Goal: Information Seeking & Learning: Check status

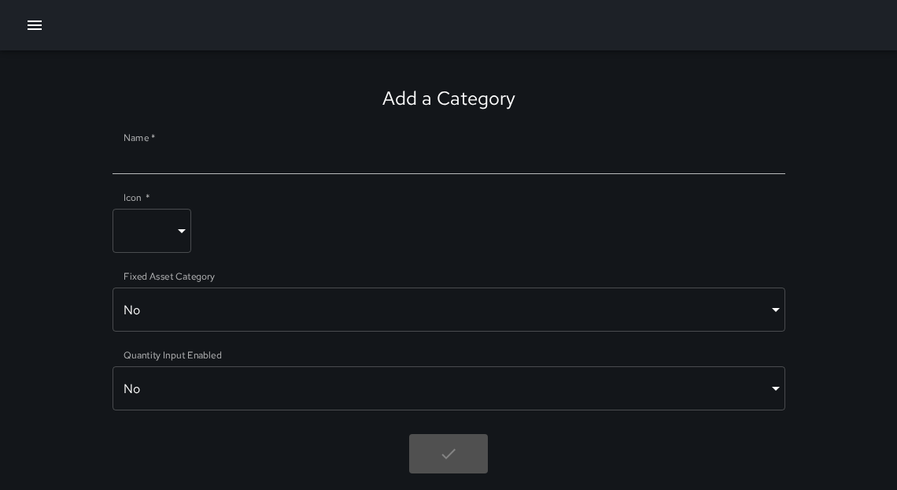
click at [51, 24] on div at bounding box center [448, 25] width 897 height 50
click at [37, 26] on icon "button" at bounding box center [34, 25] width 19 height 19
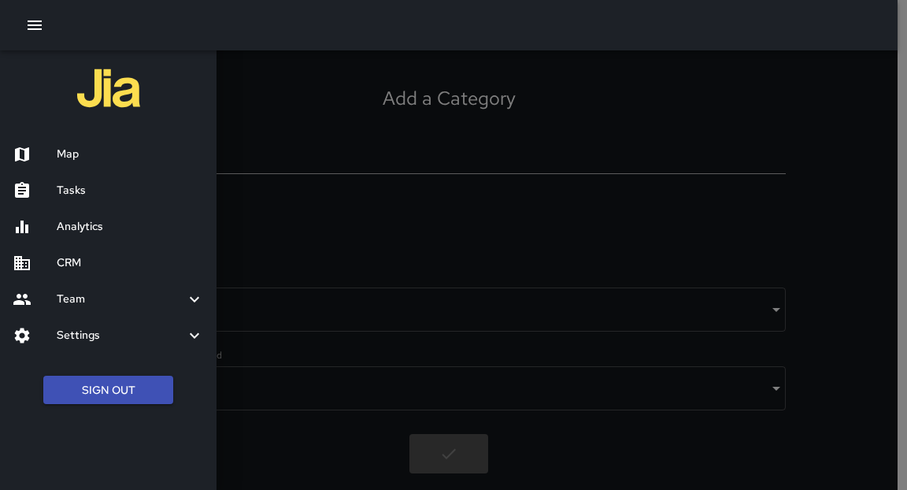
click at [42, 31] on icon "button" at bounding box center [34, 25] width 19 height 19
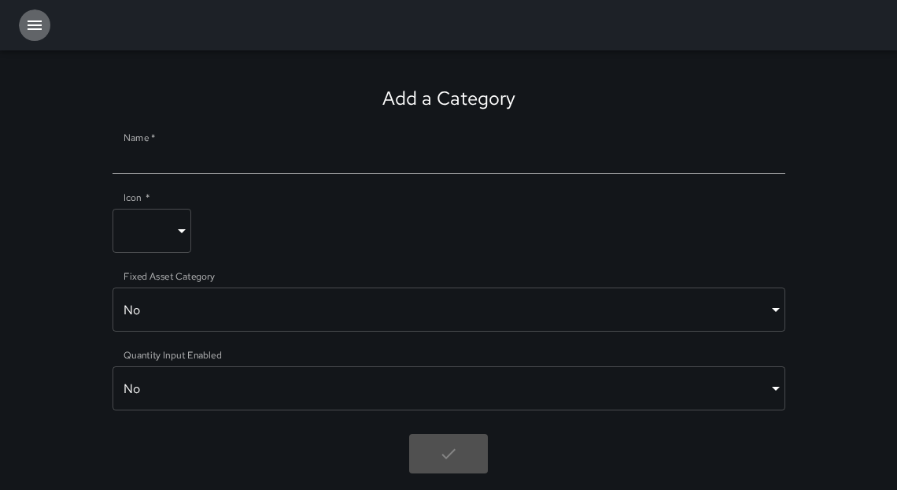
click at [35, 28] on icon "button" at bounding box center [34, 25] width 19 height 19
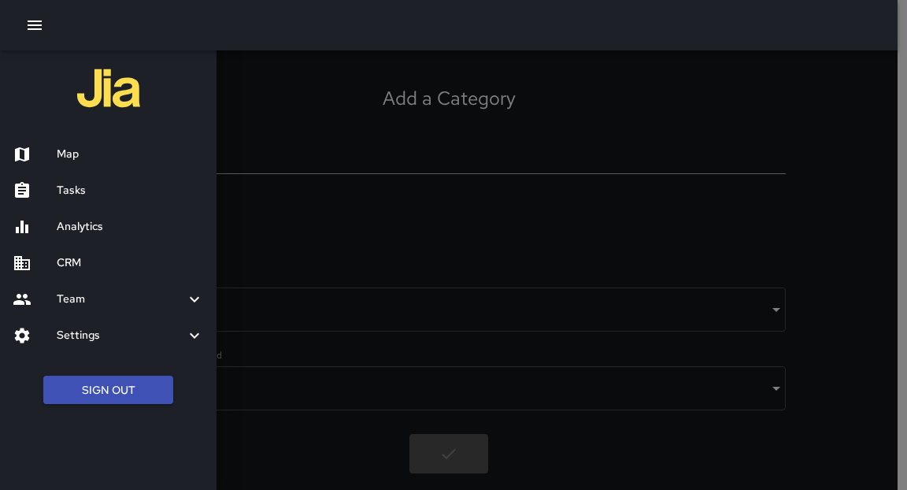
click at [72, 157] on h6 "Map" at bounding box center [130, 154] width 147 height 17
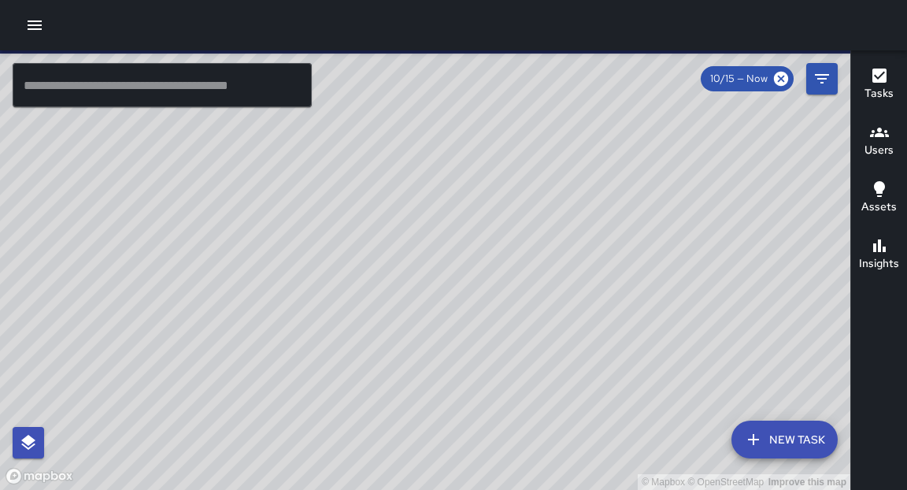
drag, startPoint x: 394, startPoint y: 292, endPoint x: 454, endPoint y: 284, distance: 60.3
click at [454, 284] on div "© Mapbox © OpenStreetMap Improve this map" at bounding box center [425, 269] width 850 height 439
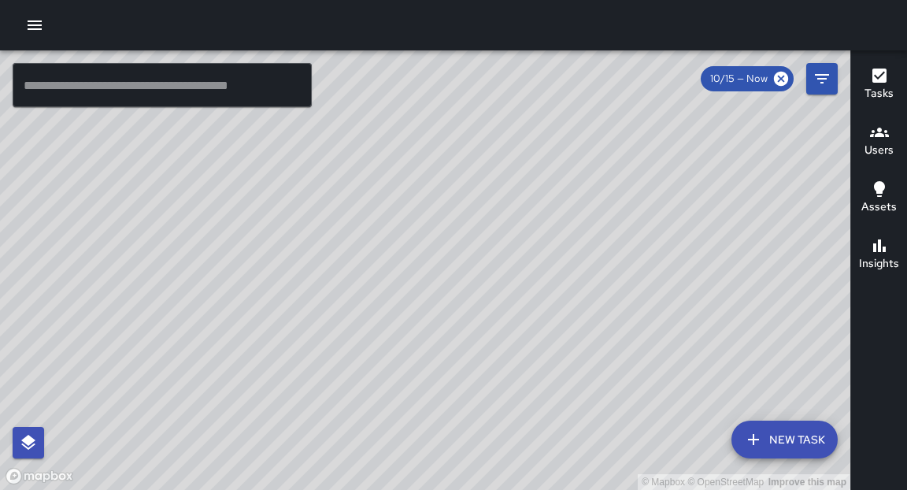
drag, startPoint x: 422, startPoint y: 334, endPoint x: 453, endPoint y: 257, distance: 83.0
click at [453, 257] on div "© Mapbox © OpenStreetMap Improve this map" at bounding box center [425, 269] width 850 height 439
click at [209, 82] on input "text" at bounding box center [162, 85] width 299 height 44
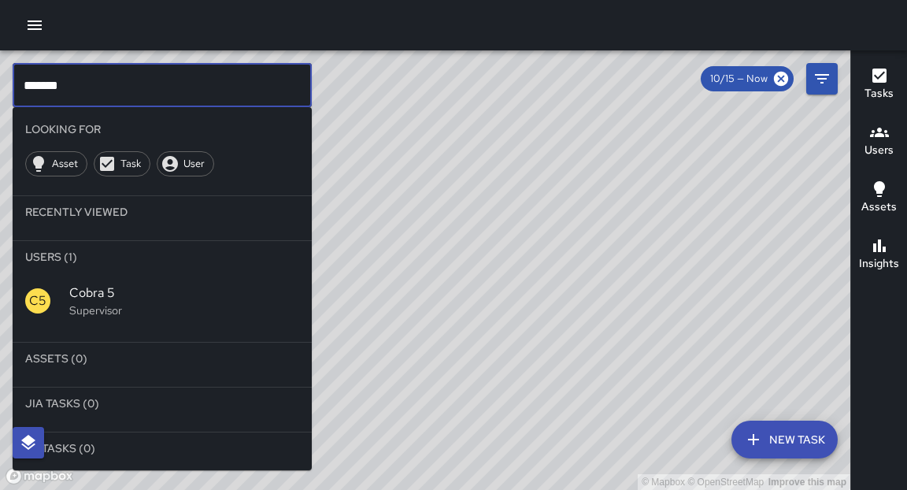
type input "*******"
click at [82, 285] on span "Cobra 5" at bounding box center [184, 292] width 230 height 19
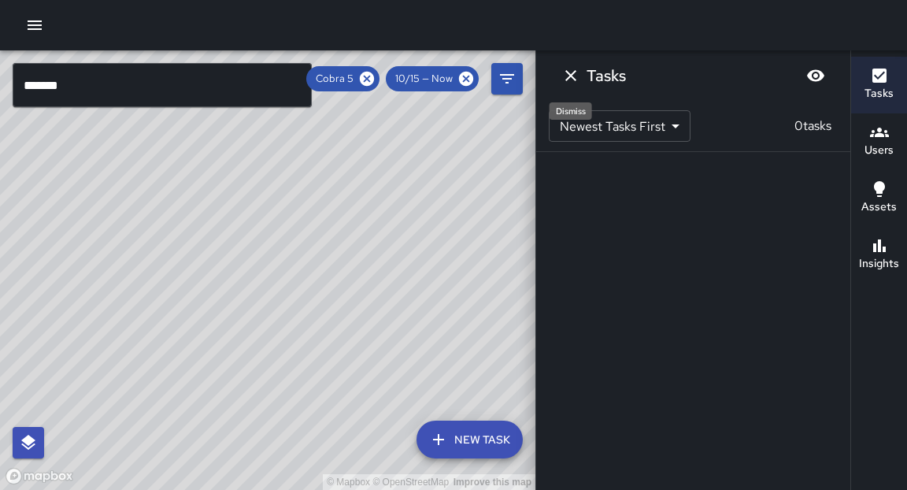
click at [571, 66] on icon "Dismiss" at bounding box center [570, 75] width 19 height 19
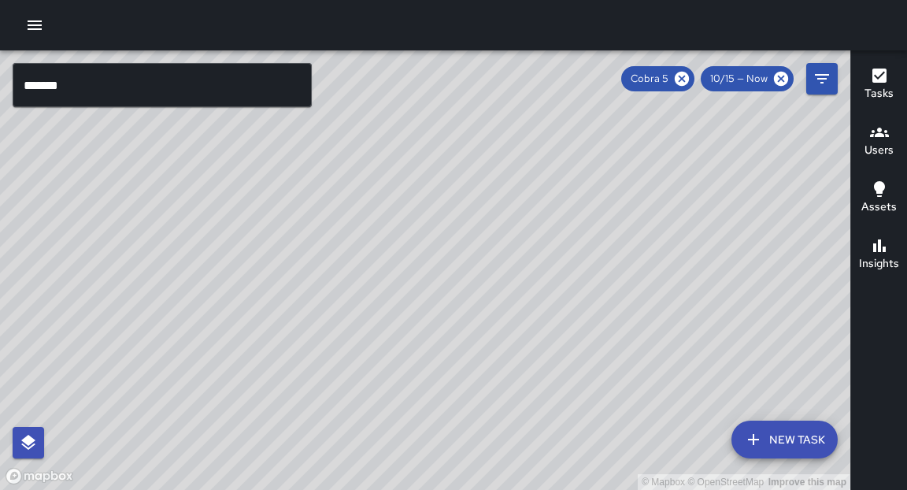
click at [203, 89] on input "*******" at bounding box center [162, 85] width 299 height 44
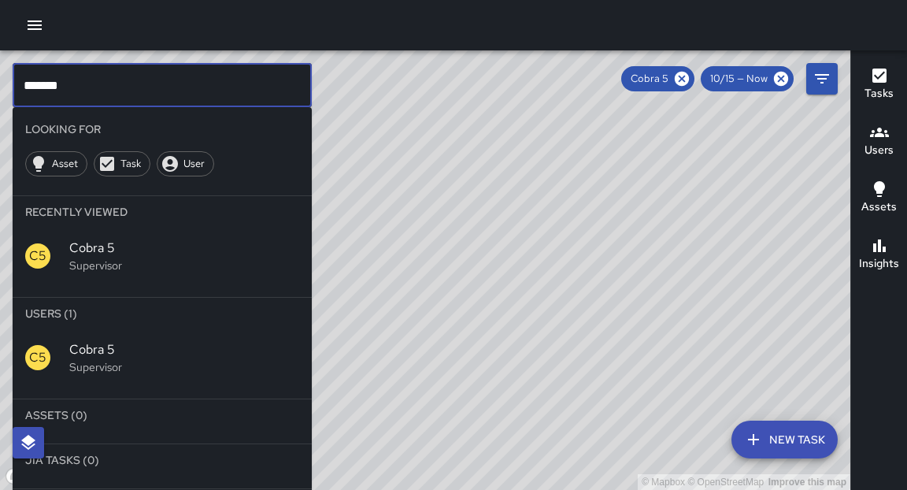
click at [203, 89] on input "*******" at bounding box center [162, 85] width 299 height 44
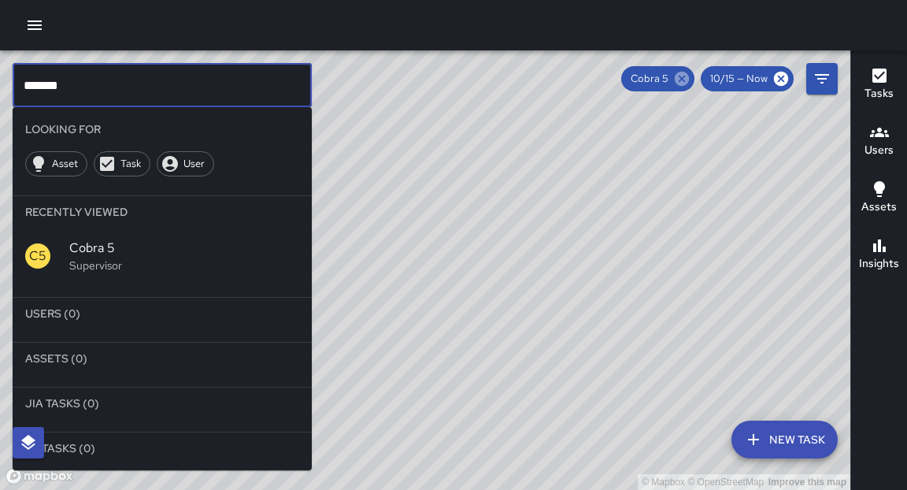
click at [686, 80] on icon at bounding box center [681, 78] width 17 height 17
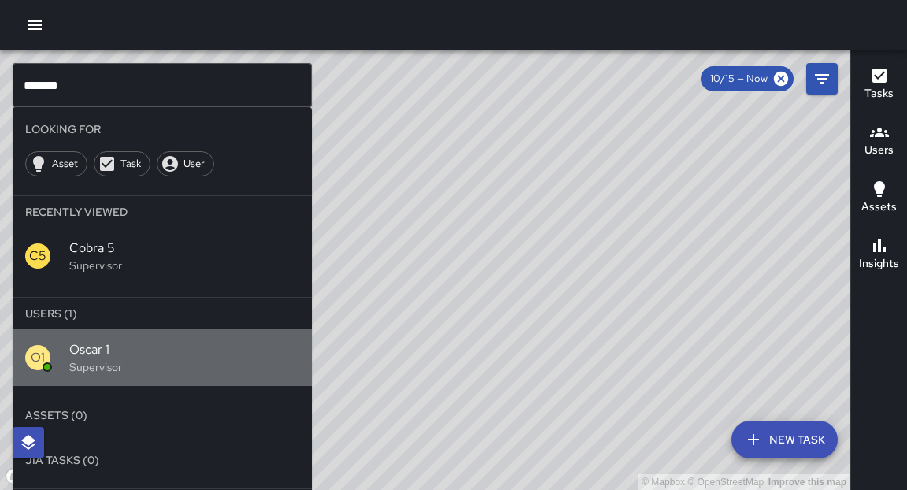
click at [116, 341] on span "Oscar 1" at bounding box center [184, 349] width 230 height 19
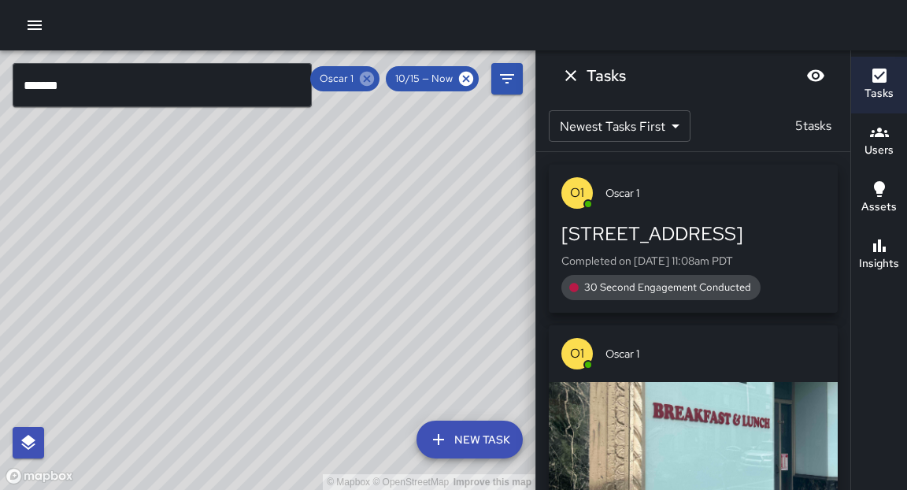
click at [372, 80] on icon at bounding box center [367, 79] width 14 height 14
click at [372, 80] on div "© Mapbox © OpenStreetMap Improve this map" at bounding box center [267, 269] width 535 height 439
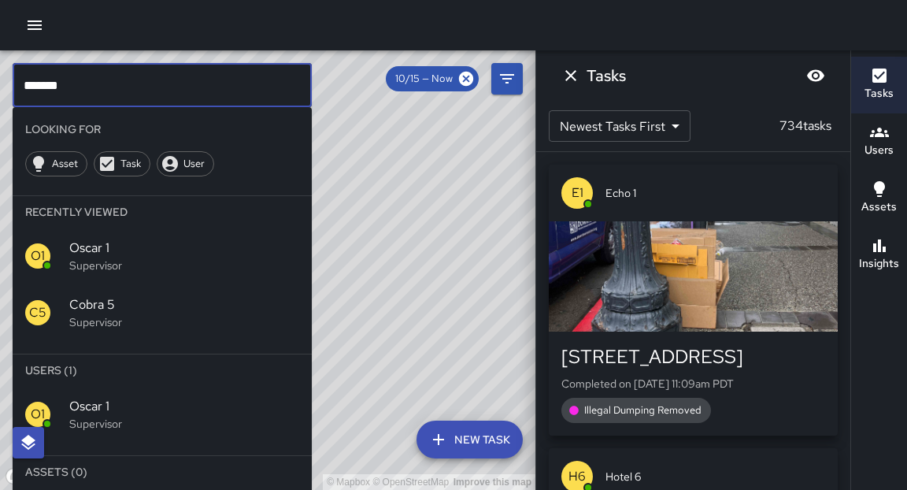
click at [137, 94] on input "*******" at bounding box center [162, 85] width 299 height 44
click at [117, 312] on span "Cobra 5" at bounding box center [184, 304] width 230 height 19
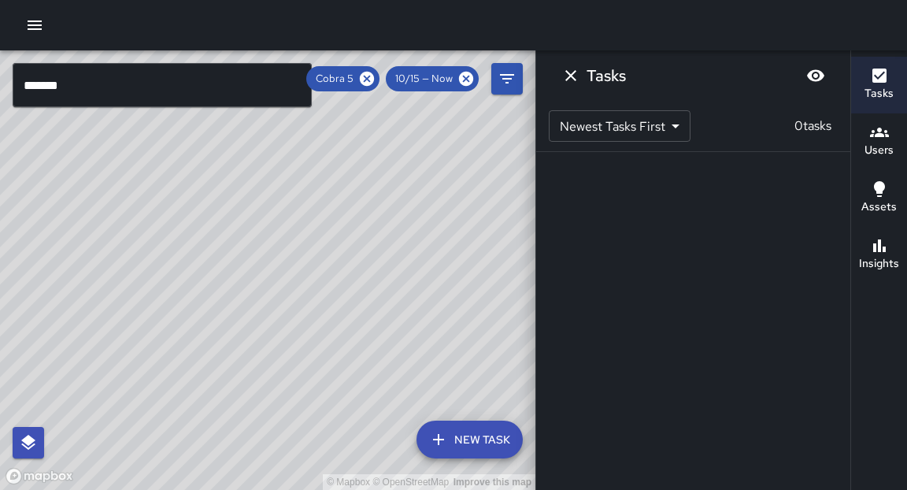
drag, startPoint x: 371, startPoint y: 283, endPoint x: 354, endPoint y: 231, distance: 54.5
click at [372, 272] on div "© Mapbox © OpenStreetMap Improve this map" at bounding box center [267, 269] width 535 height 439
click at [372, 79] on icon at bounding box center [367, 79] width 14 height 14
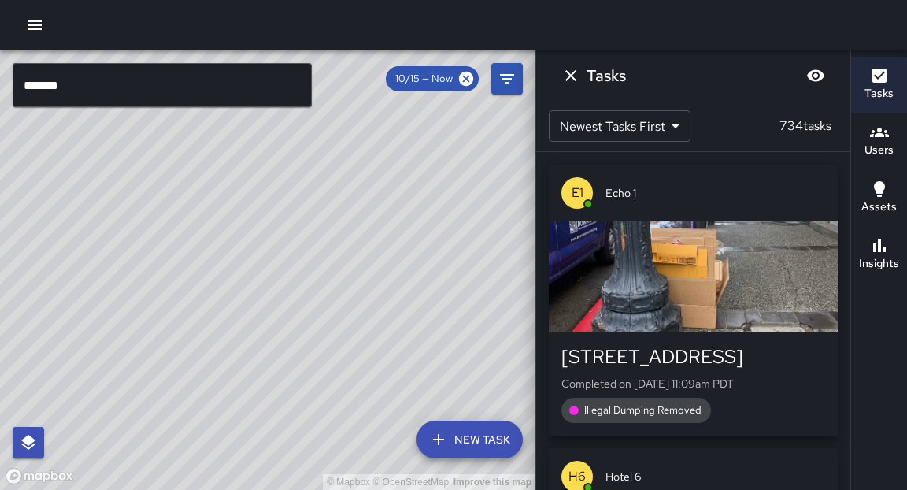
click at [177, 88] on input "*******" at bounding box center [162, 85] width 299 height 44
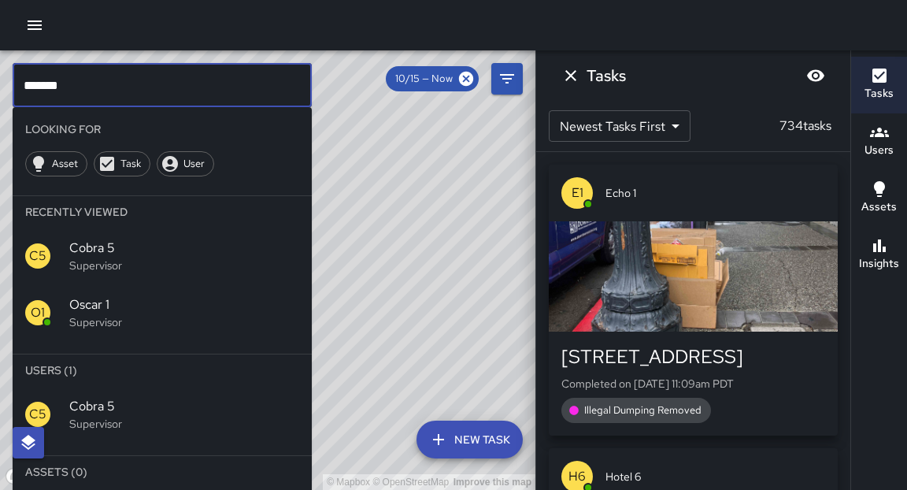
click at [177, 88] on input "*******" at bounding box center [162, 85] width 299 height 44
click at [108, 249] on span "Cobra 5" at bounding box center [184, 247] width 230 height 19
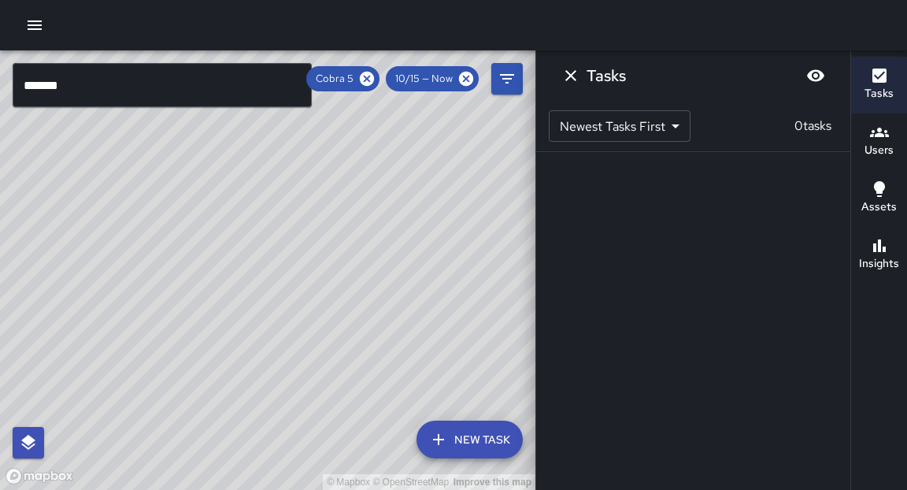
drag, startPoint x: 340, startPoint y: 268, endPoint x: 313, endPoint y: 313, distance: 52.9
click at [313, 313] on div "© Mapbox © OpenStreetMap Improve this map" at bounding box center [267, 269] width 535 height 439
click at [374, 79] on icon at bounding box center [367, 79] width 14 height 14
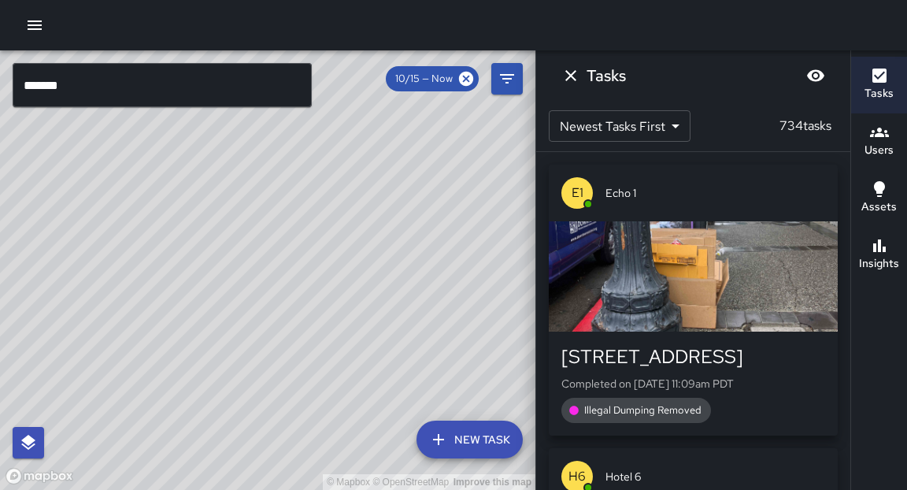
click at [153, 91] on input "*******" at bounding box center [162, 85] width 299 height 44
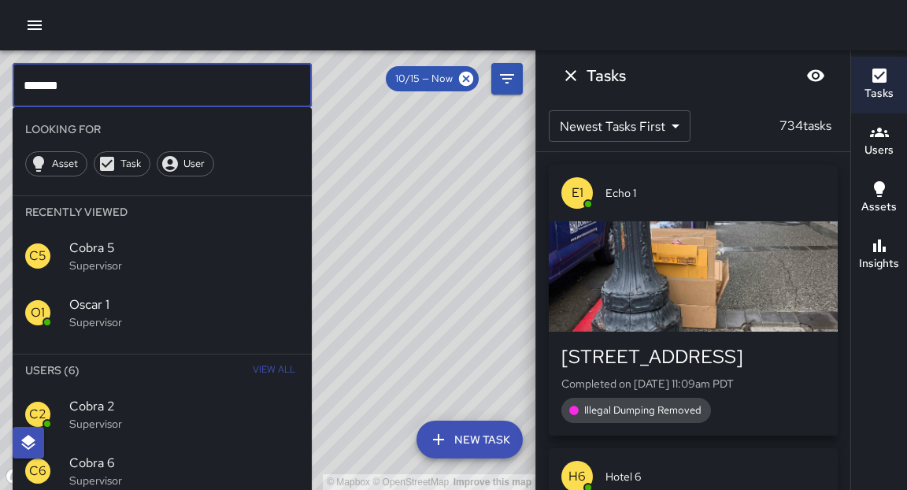
type input "*******"
click at [105, 425] on p "Supervisor" at bounding box center [184, 424] width 230 height 16
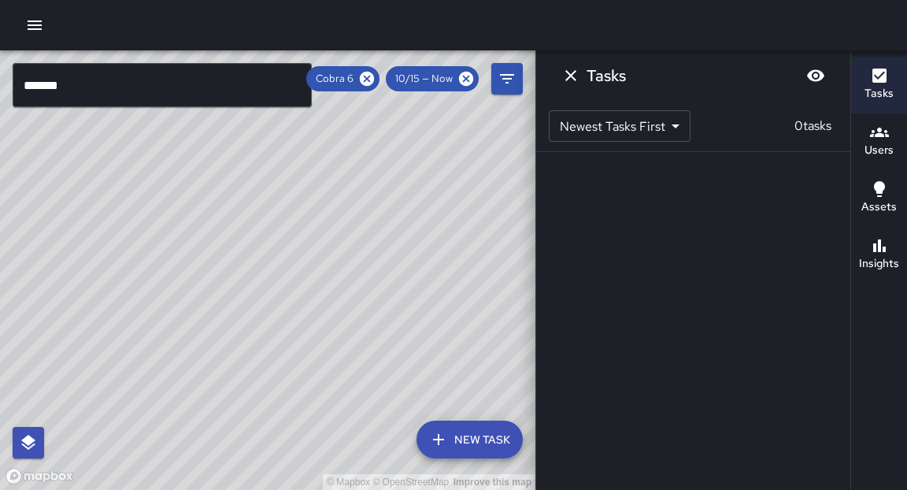
drag, startPoint x: 356, startPoint y: 305, endPoint x: 389, endPoint y: 228, distance: 83.9
click at [389, 228] on div "© Mapbox © OpenStreetMap Improve this map" at bounding box center [267, 269] width 535 height 439
click at [367, 79] on icon at bounding box center [366, 78] width 17 height 17
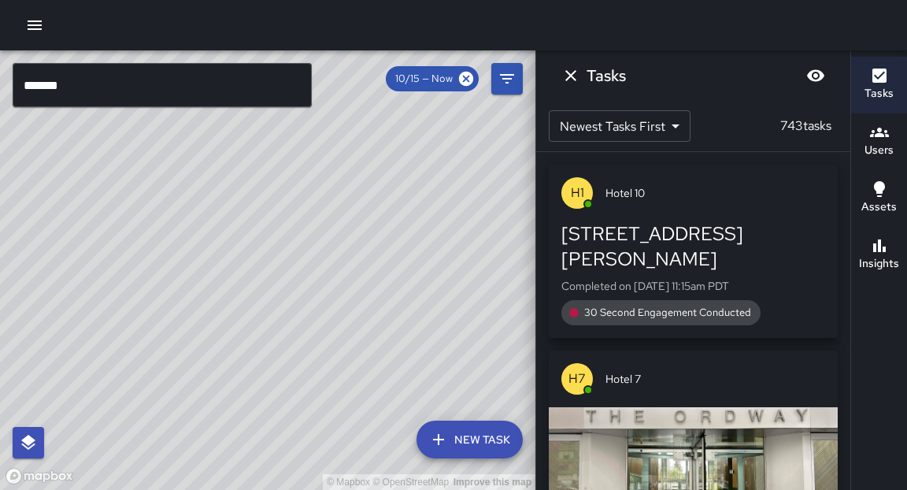
click at [297, 94] on input "*******" at bounding box center [162, 85] width 299 height 44
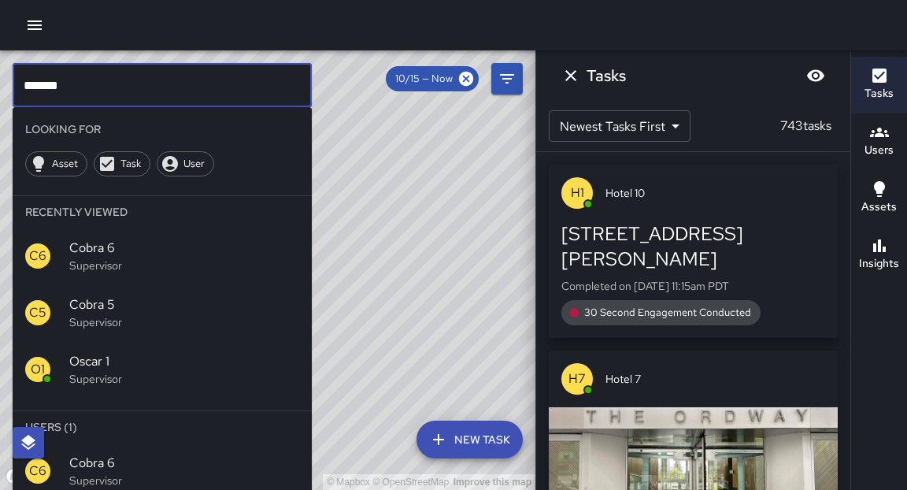
click at [296, 94] on input "*******" at bounding box center [162, 85] width 299 height 44
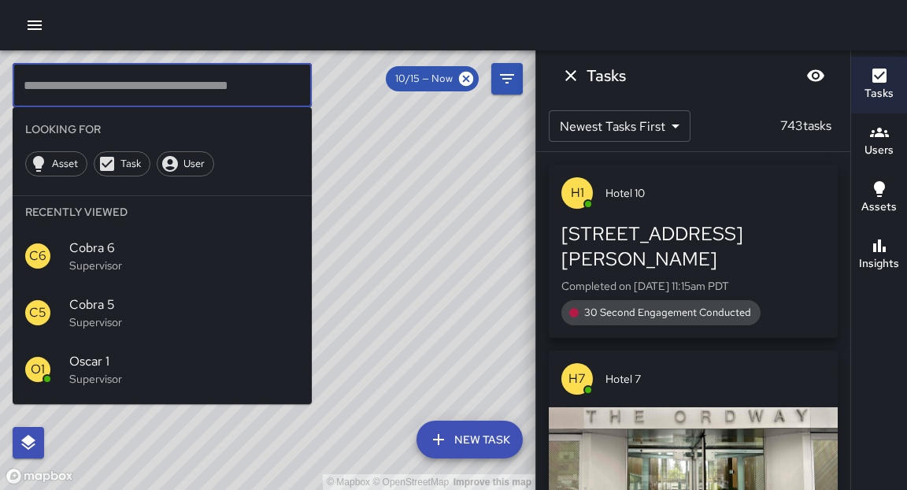
click at [440, 297] on div "© Mapbox © OpenStreetMap Improve this map" at bounding box center [267, 269] width 535 height 439
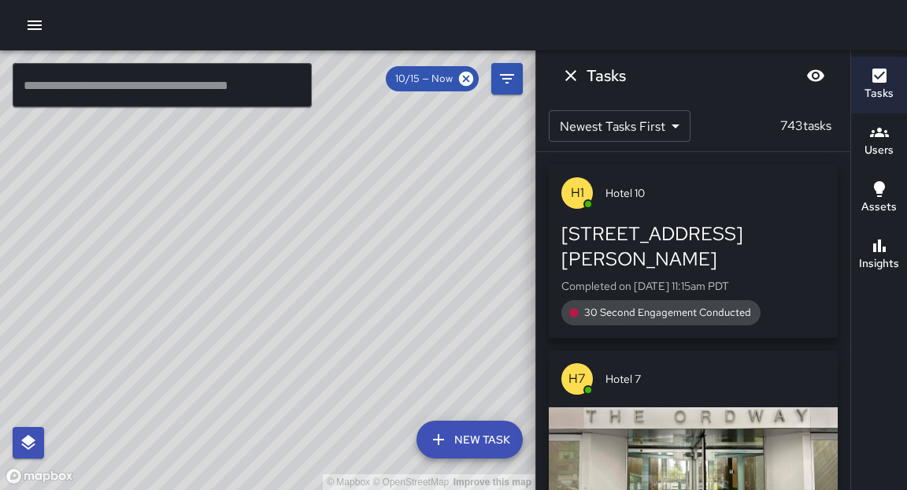
drag, startPoint x: 302, startPoint y: 287, endPoint x: 390, endPoint y: 279, distance: 88.6
click at [390, 279] on div "© Mapbox © OpenStreetMap Improve this map" at bounding box center [267, 269] width 535 height 439
drag, startPoint x: 314, startPoint y: 296, endPoint x: 310, endPoint y: 264, distance: 31.7
click at [310, 264] on div "© Mapbox © OpenStreetMap Improve this map" at bounding box center [267, 269] width 535 height 439
drag, startPoint x: 364, startPoint y: 175, endPoint x: 358, endPoint y: 375, distance: 200.0
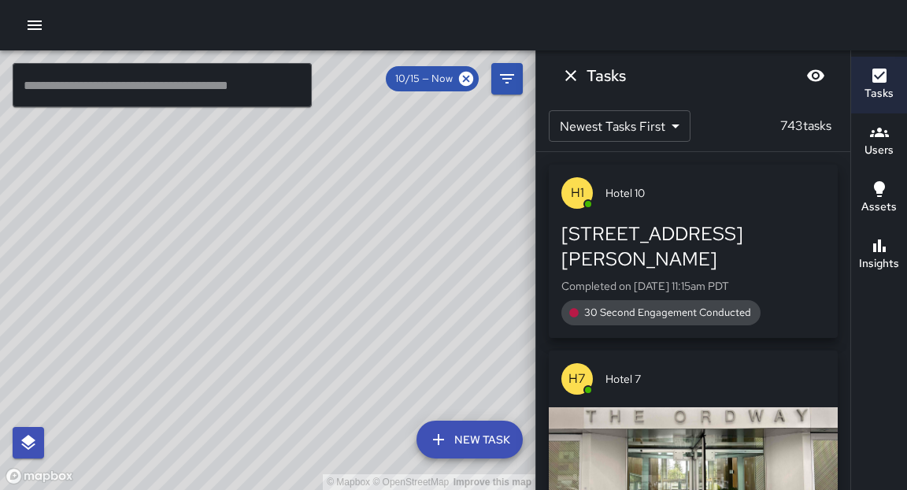
click at [358, 375] on div "© Mapbox © OpenStreetMap Improve this map" at bounding box center [267, 269] width 535 height 439
drag, startPoint x: 379, startPoint y: 198, endPoint x: 346, endPoint y: 342, distance: 148.7
click at [346, 342] on div "© Mapbox © OpenStreetMap Improve this map" at bounding box center [267, 269] width 535 height 439
drag, startPoint x: 372, startPoint y: 182, endPoint x: 320, endPoint y: 293, distance: 122.9
click at [320, 294] on div "© Mapbox © OpenStreetMap Improve this map" at bounding box center [267, 269] width 535 height 439
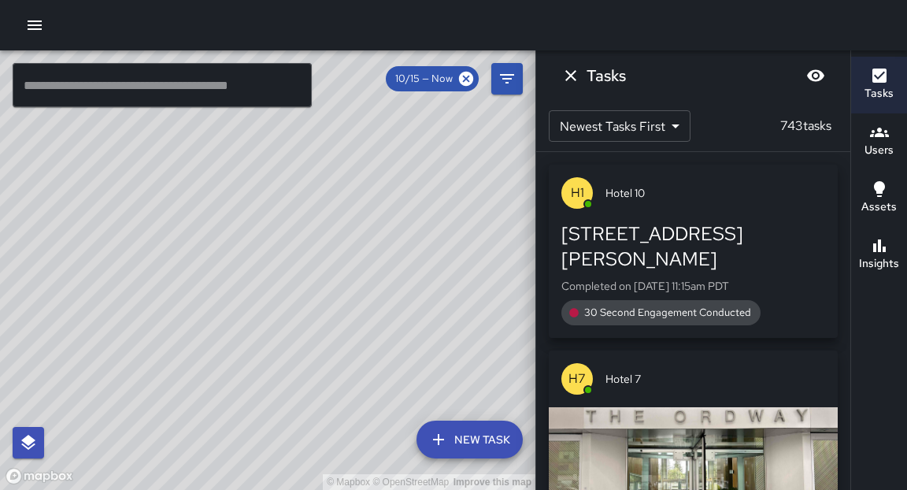
drag, startPoint x: 404, startPoint y: 190, endPoint x: 240, endPoint y: 276, distance: 184.8
click at [240, 276] on div "© Mapbox © OpenStreetMap Improve this map" at bounding box center [267, 269] width 535 height 439
click at [874, 80] on icon "button" at bounding box center [879, 75] width 14 height 14
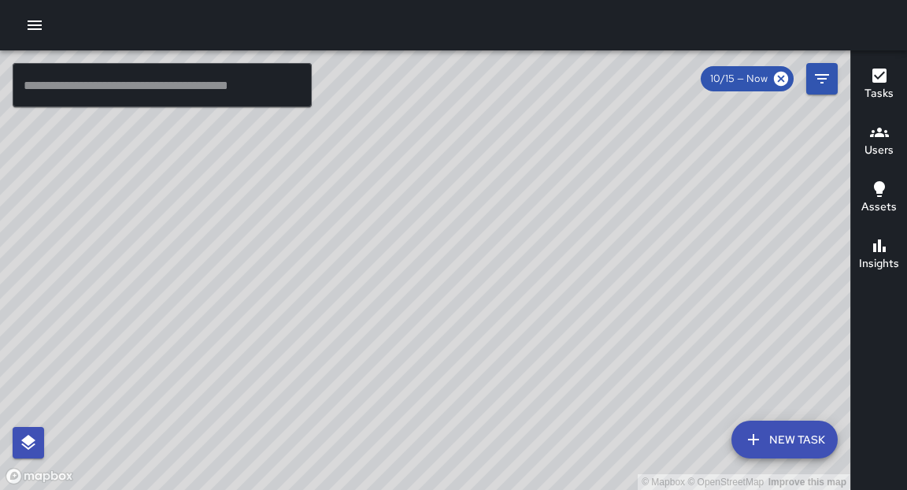
click at [874, 77] on icon "button" at bounding box center [879, 75] width 14 height 14
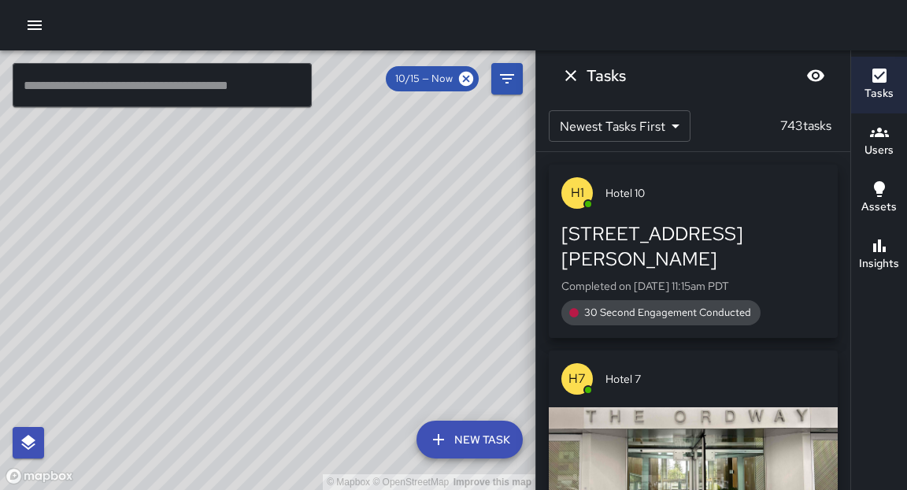
click at [489, 432] on button "New Task" at bounding box center [469, 439] width 106 height 38
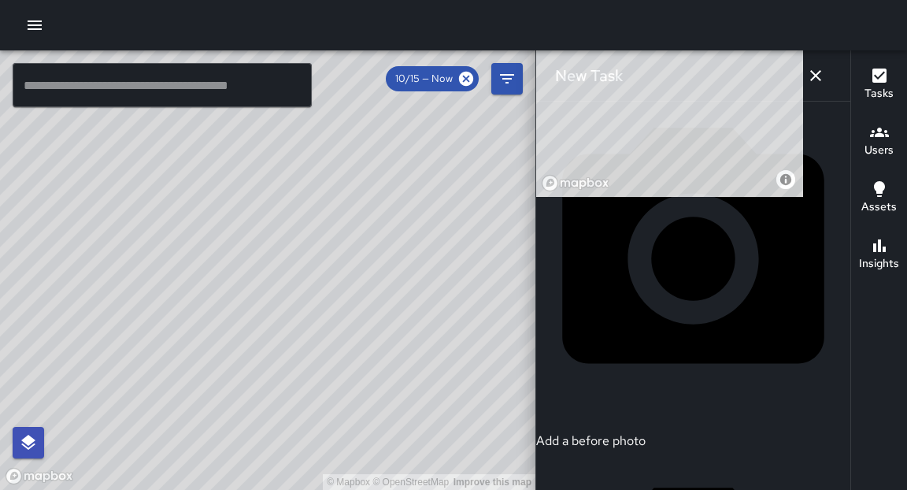
scroll to position [363, 0]
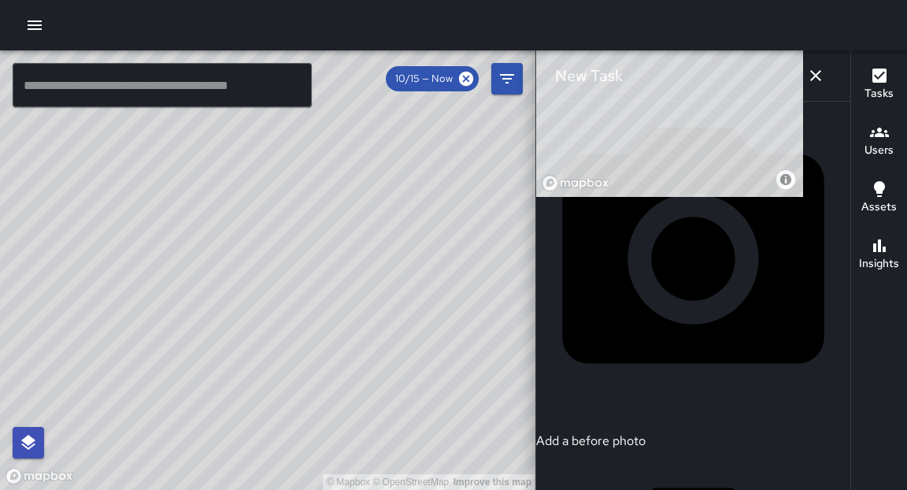
type input "**********"
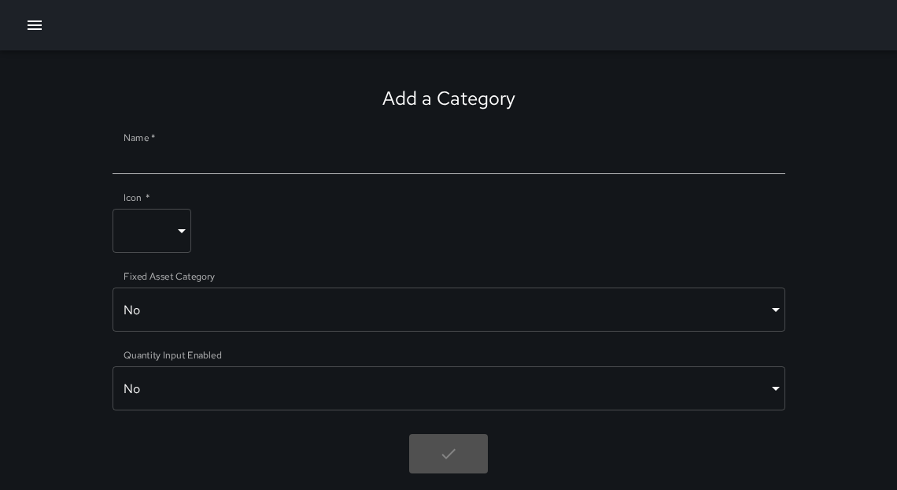
click at [34, 35] on button "button" at bounding box center [34, 24] width 31 height 31
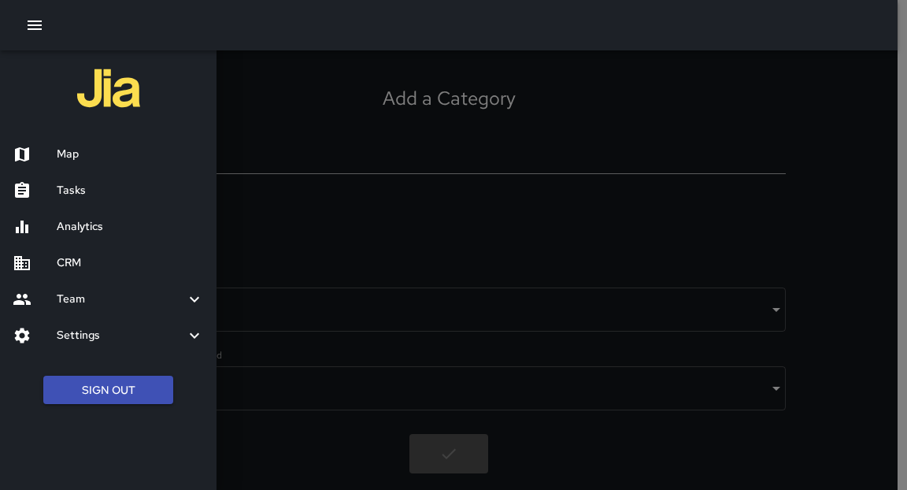
click at [81, 198] on div "Tasks" at bounding box center [108, 190] width 216 height 36
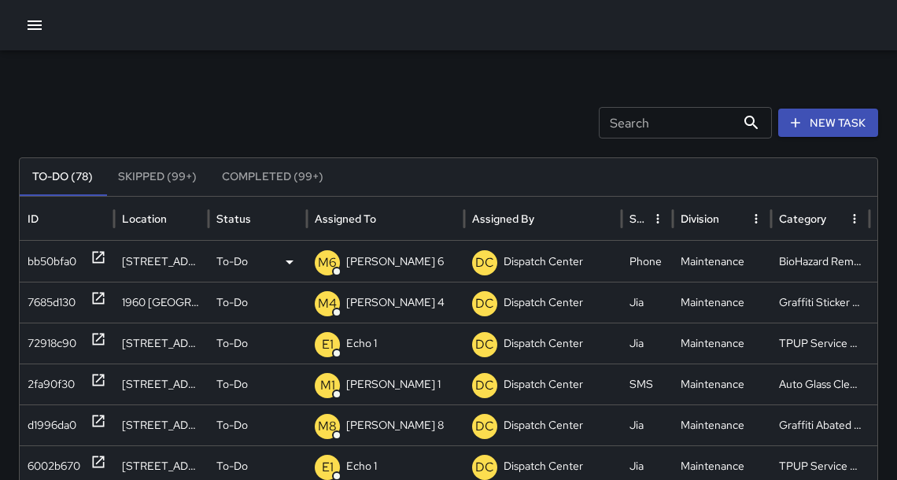
click at [101, 254] on icon at bounding box center [99, 258] width 12 height 12
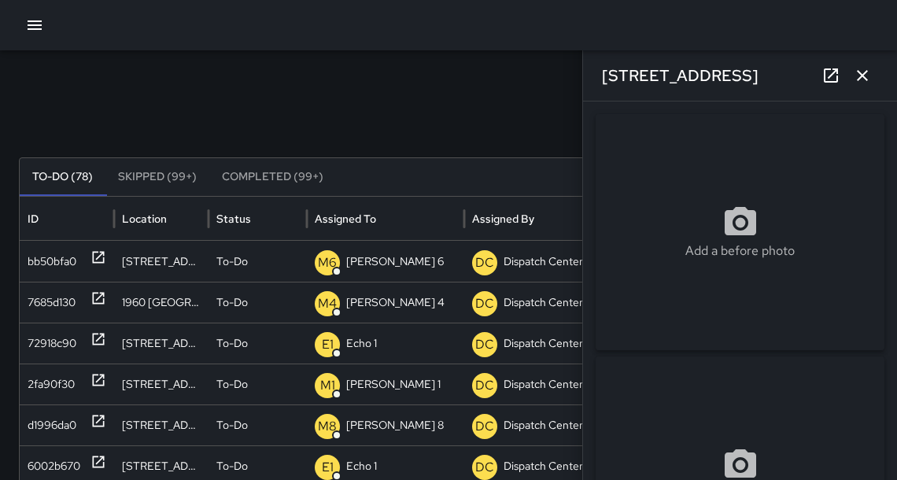
click at [862, 76] on icon "button" at bounding box center [862, 75] width 11 height 11
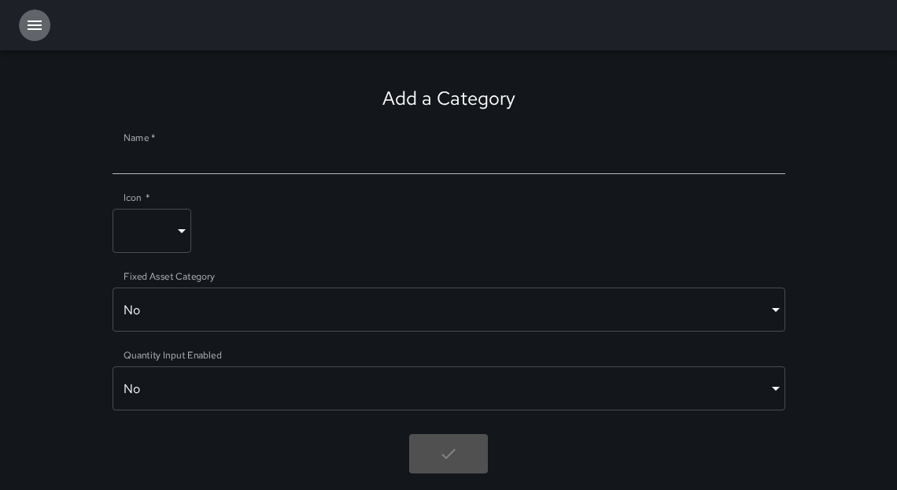
click at [39, 29] on icon "button" at bounding box center [35, 24] width 14 height 9
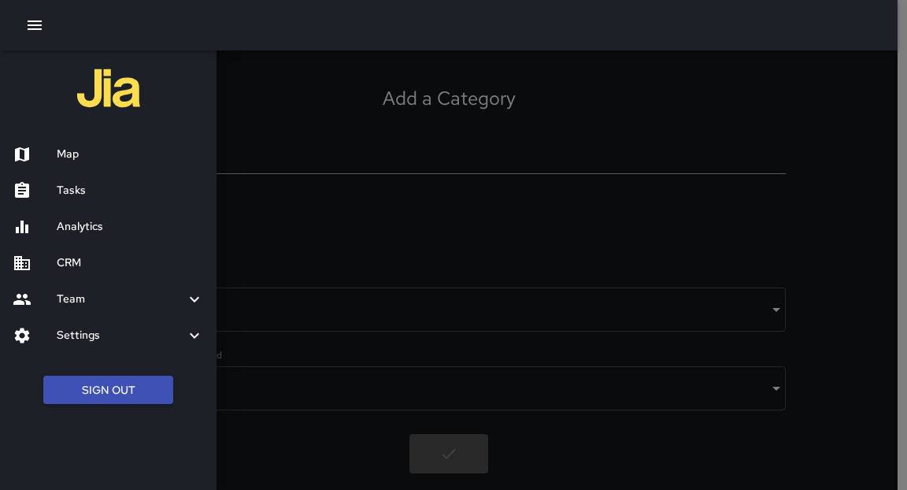
click at [100, 220] on h6 "Analytics" at bounding box center [130, 226] width 147 height 17
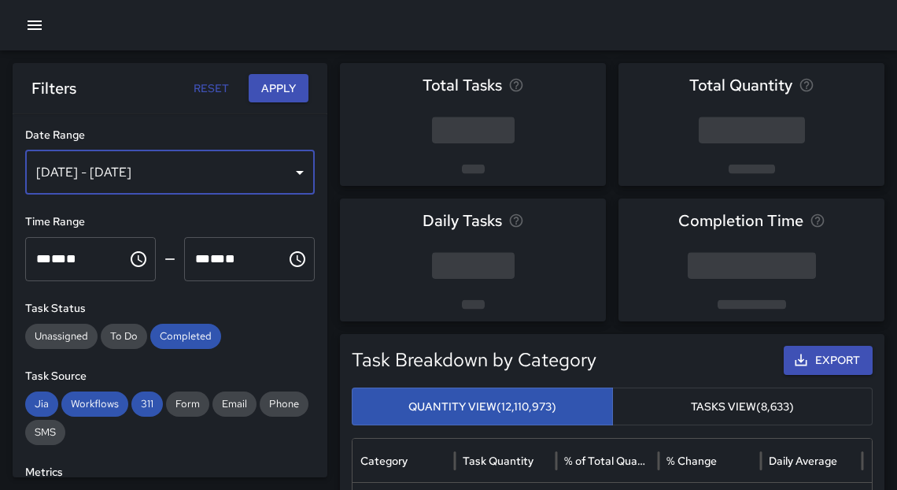
click at [179, 157] on div "Oct 09, 2025 - Oct 15, 2025" at bounding box center [170, 172] width 290 height 44
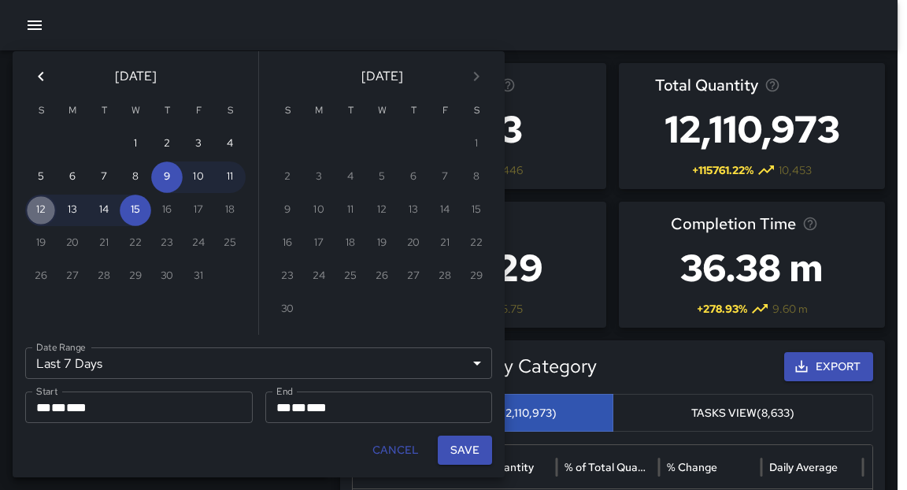
click at [48, 216] on button "12" at bounding box center [40, 209] width 31 height 31
type input "******"
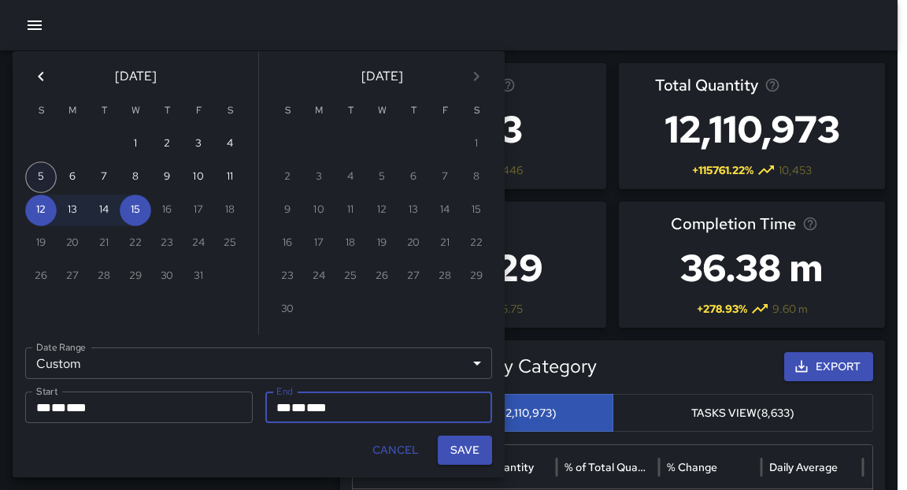
click at [42, 177] on button "5" at bounding box center [40, 176] width 31 height 31
type input "**********"
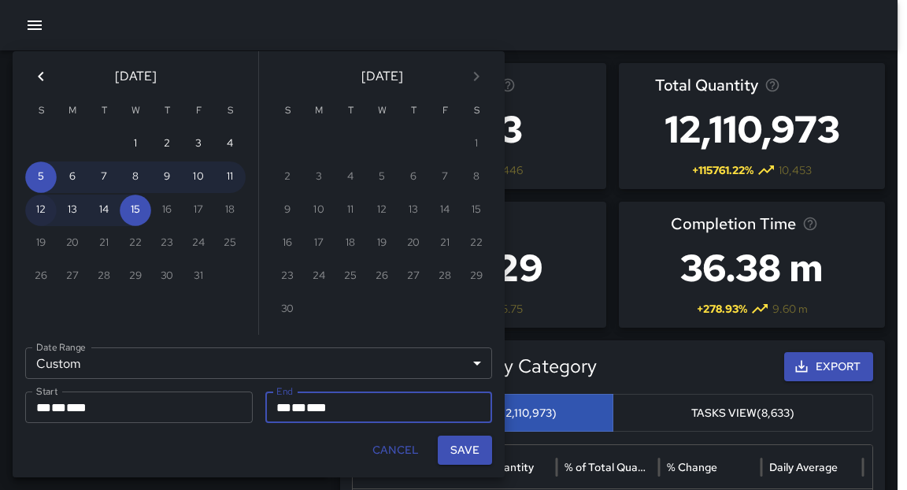
click at [47, 214] on button "12" at bounding box center [40, 209] width 31 height 31
type input "**********"
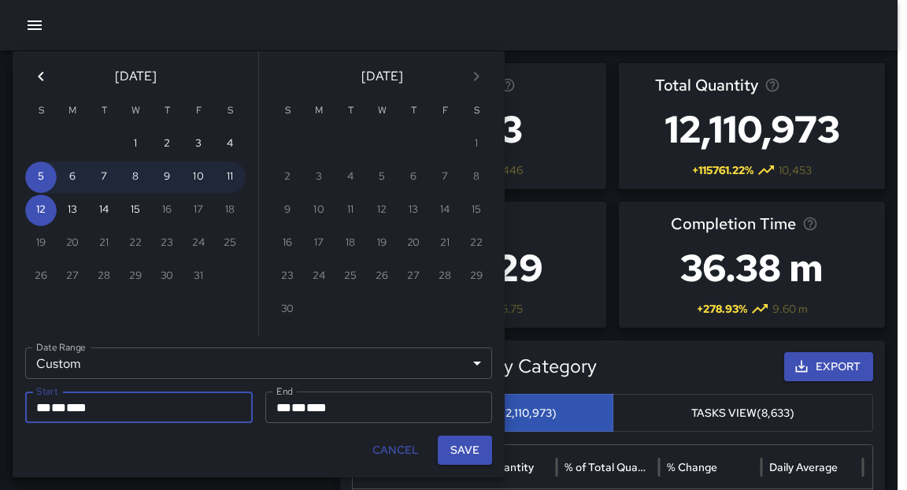
click at [458, 454] on button "Save" at bounding box center [465, 449] width 54 height 29
type input "**********"
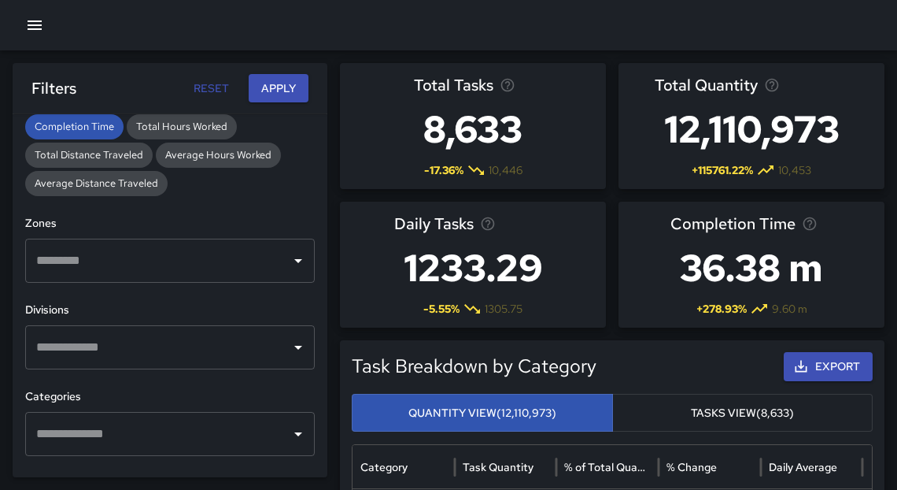
scroll to position [423, 0]
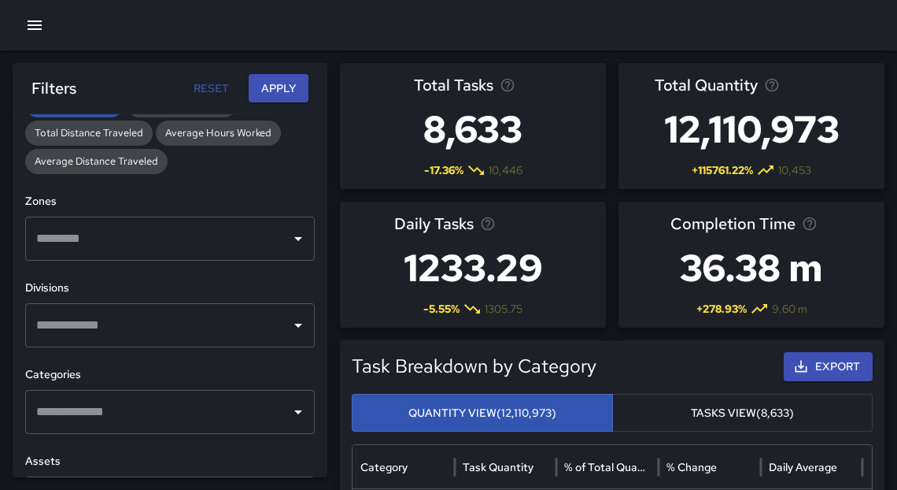
drag, startPoint x: 309, startPoint y: 327, endPoint x: 306, endPoint y: 334, distance: 8.2
click at [306, 334] on div "**********" at bounding box center [170, 295] width 315 height 363
click at [297, 320] on icon "Open" at bounding box center [298, 325] width 19 height 19
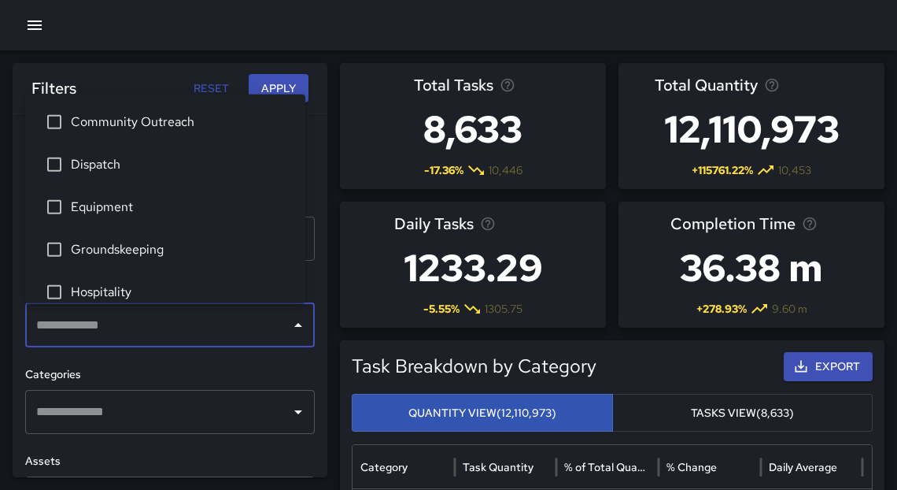
type input "*"
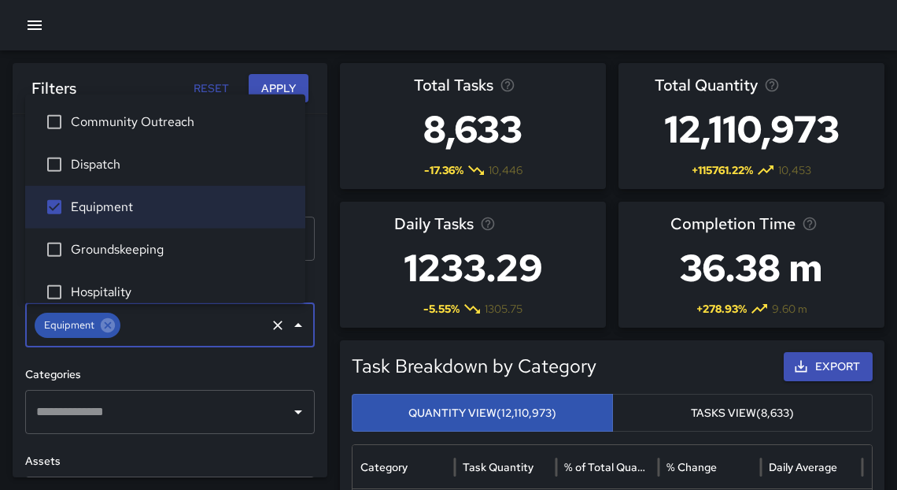
click at [264, 94] on button "Apply" at bounding box center [279, 88] width 60 height 29
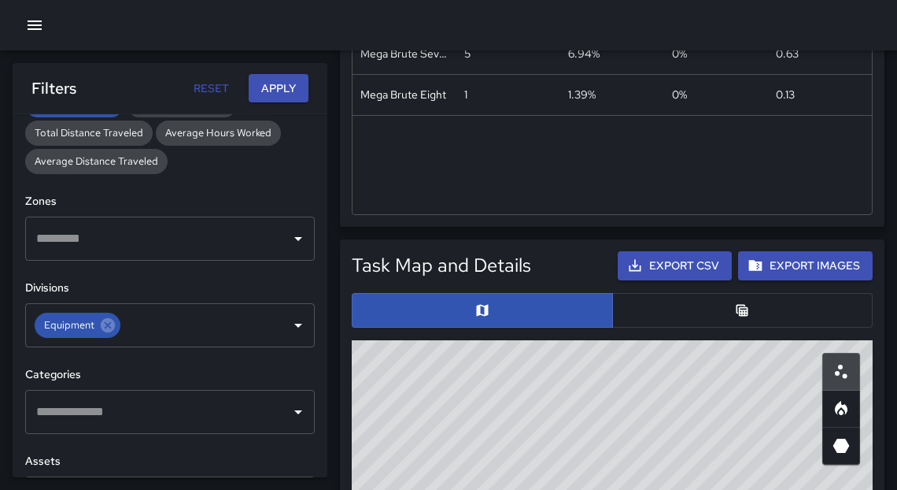
scroll to position [705, 0]
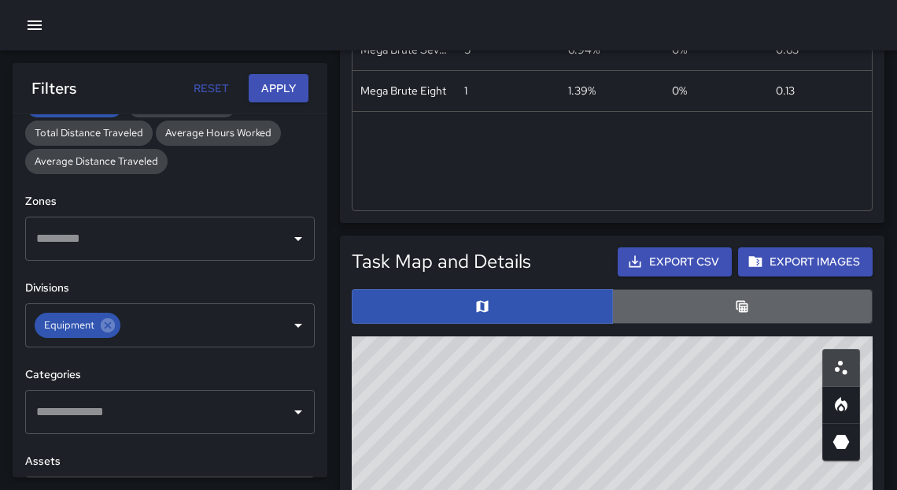
click at [754, 306] on button "button" at bounding box center [742, 306] width 261 height 35
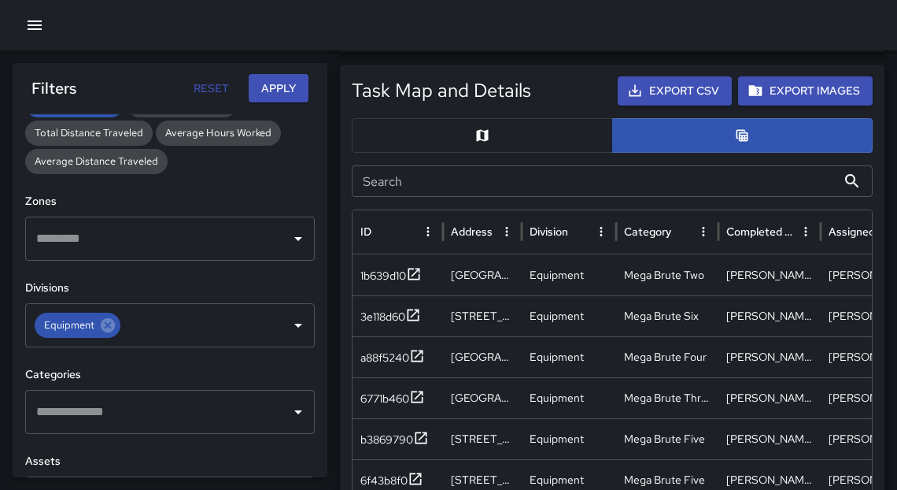
scroll to position [893, 0]
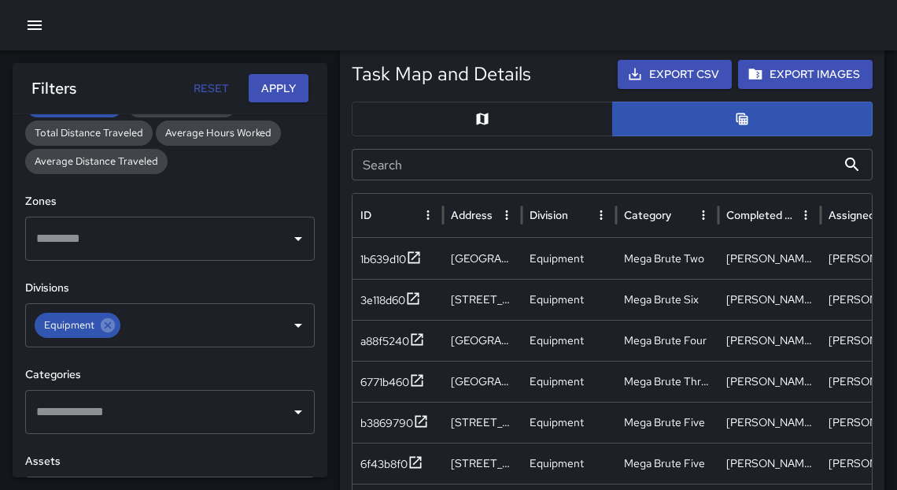
click at [691, 73] on button "Export CSV" at bounding box center [675, 74] width 114 height 29
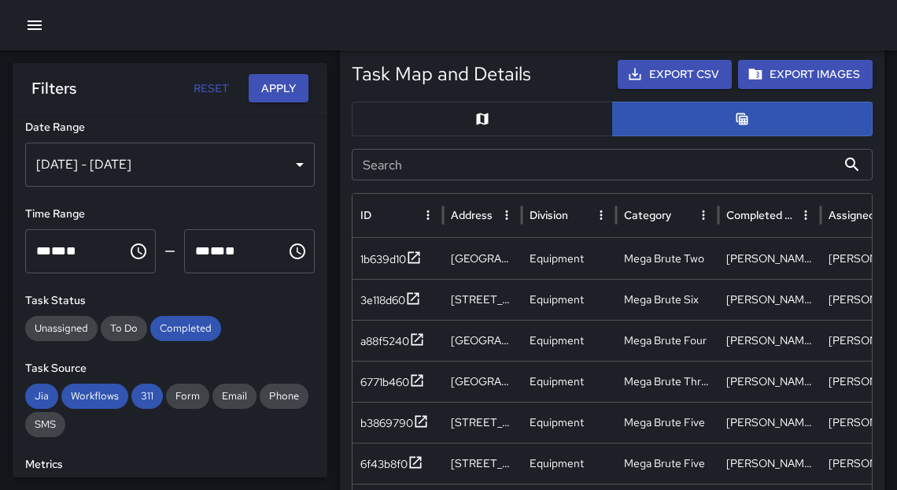
scroll to position [0, 0]
